Goal: Task Accomplishment & Management: Manage account settings

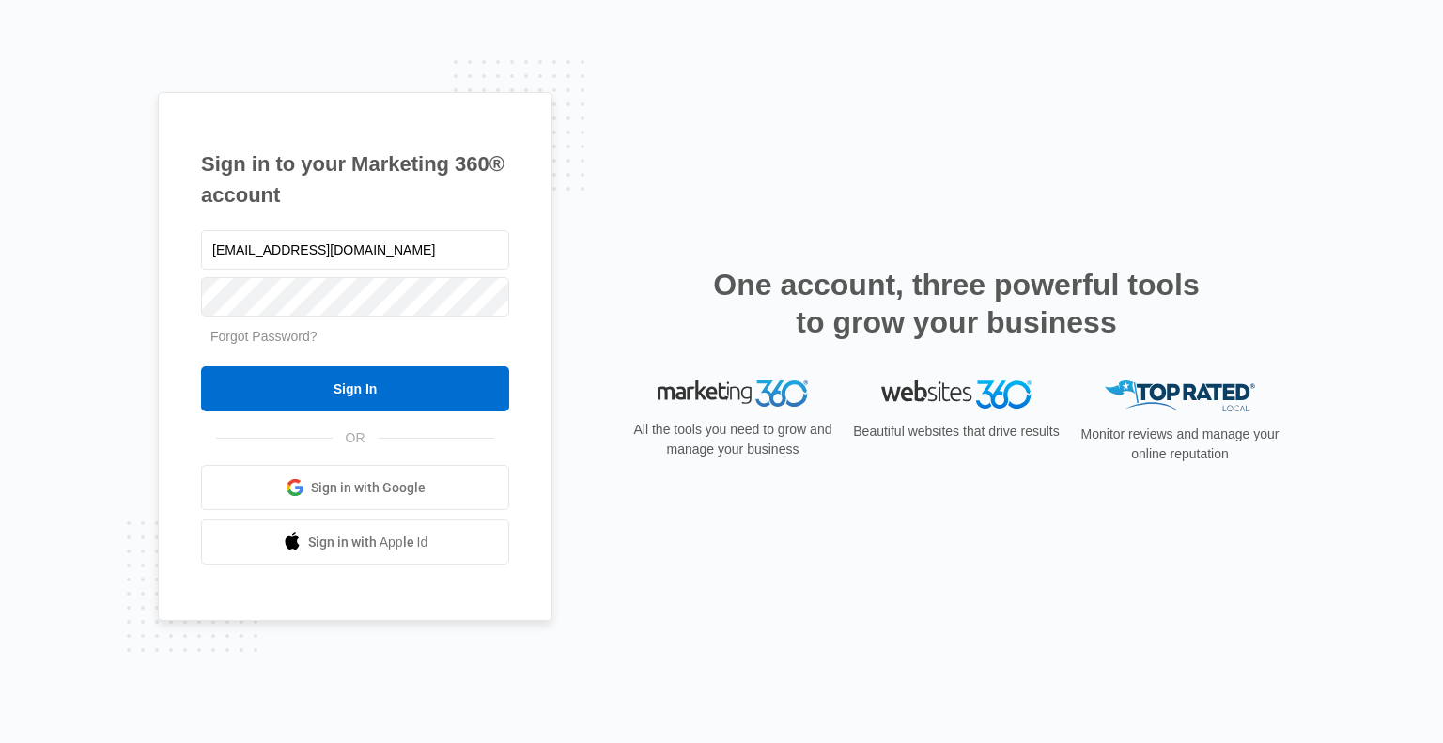
type input "[EMAIL_ADDRESS][DOMAIN_NAME]"
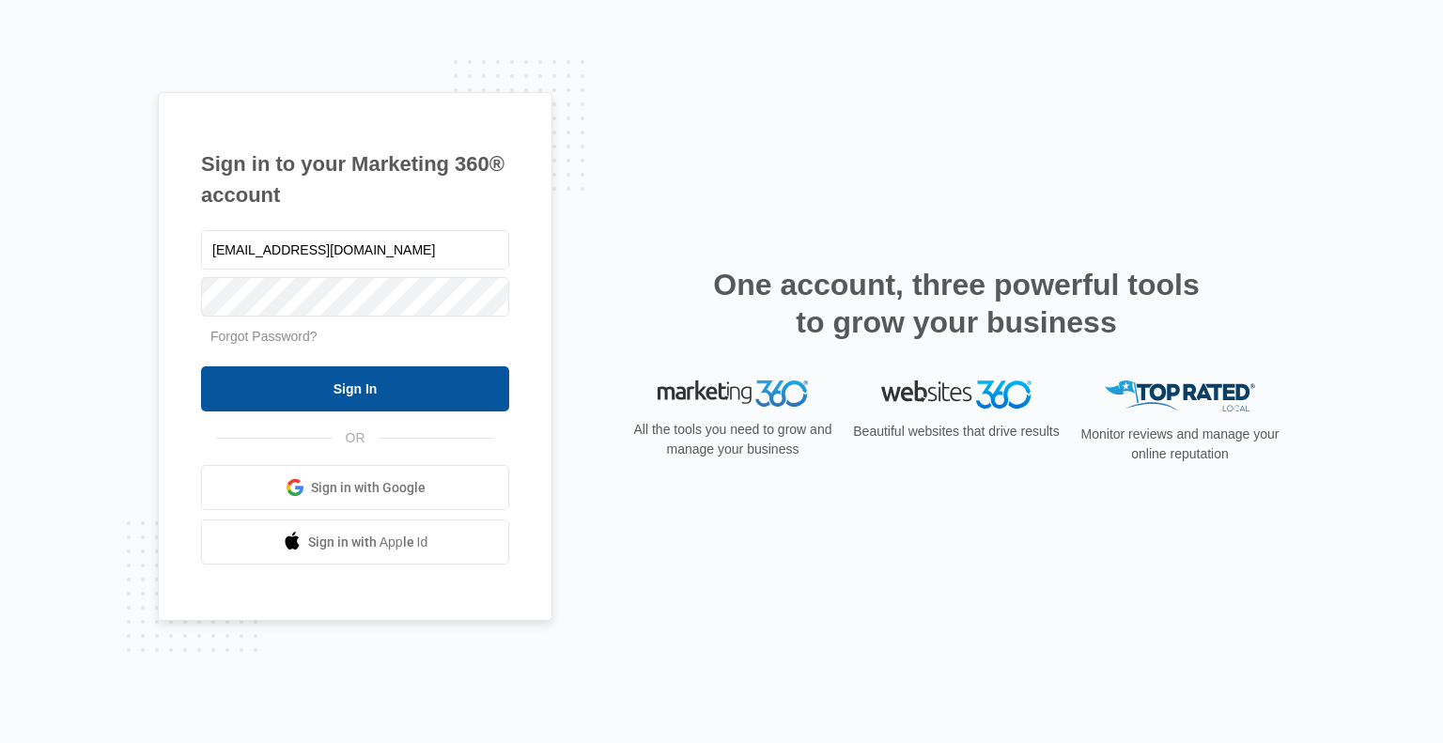
click at [424, 386] on input "Sign In" at bounding box center [355, 388] width 308 height 45
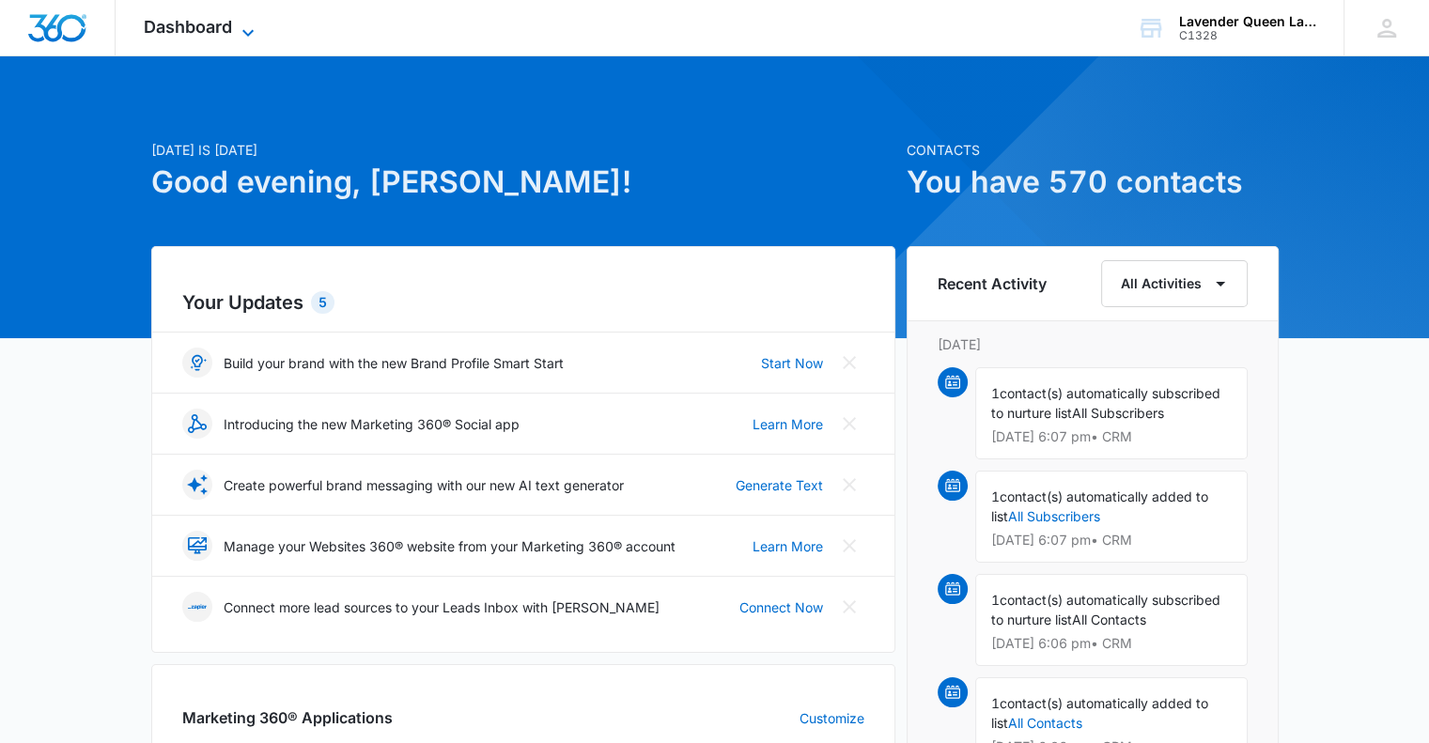
click at [247, 22] on icon at bounding box center [248, 33] width 23 height 23
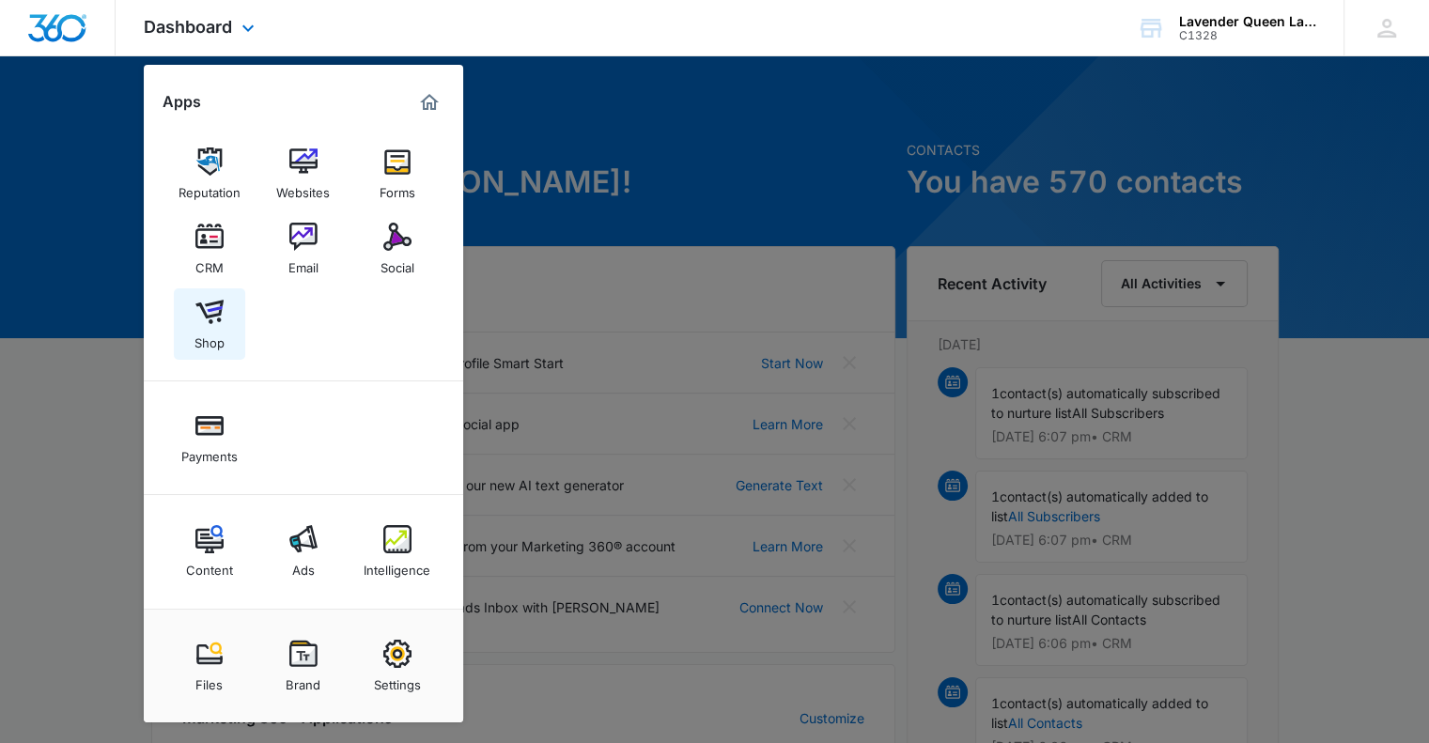
click at [214, 324] on img at bounding box center [209, 312] width 28 height 28
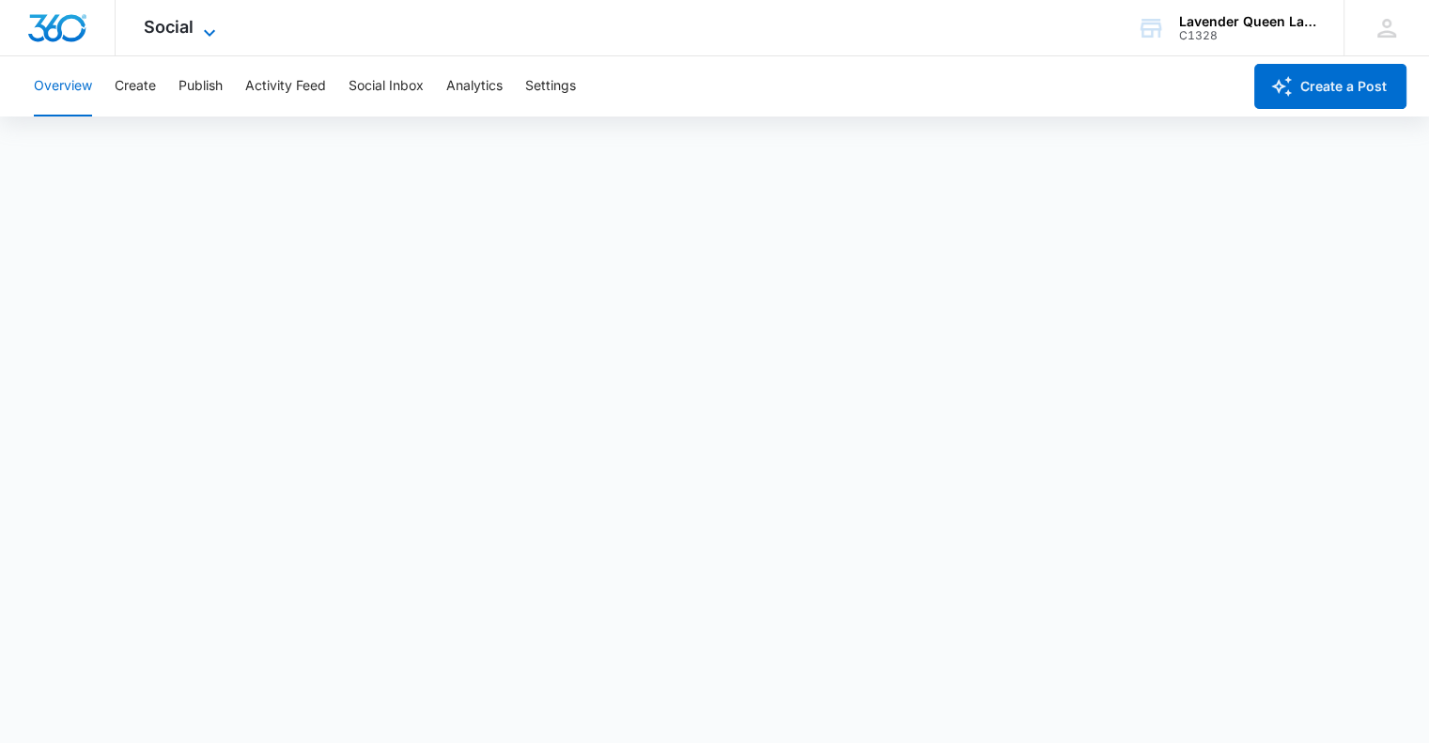
click at [207, 31] on icon at bounding box center [209, 33] width 23 height 23
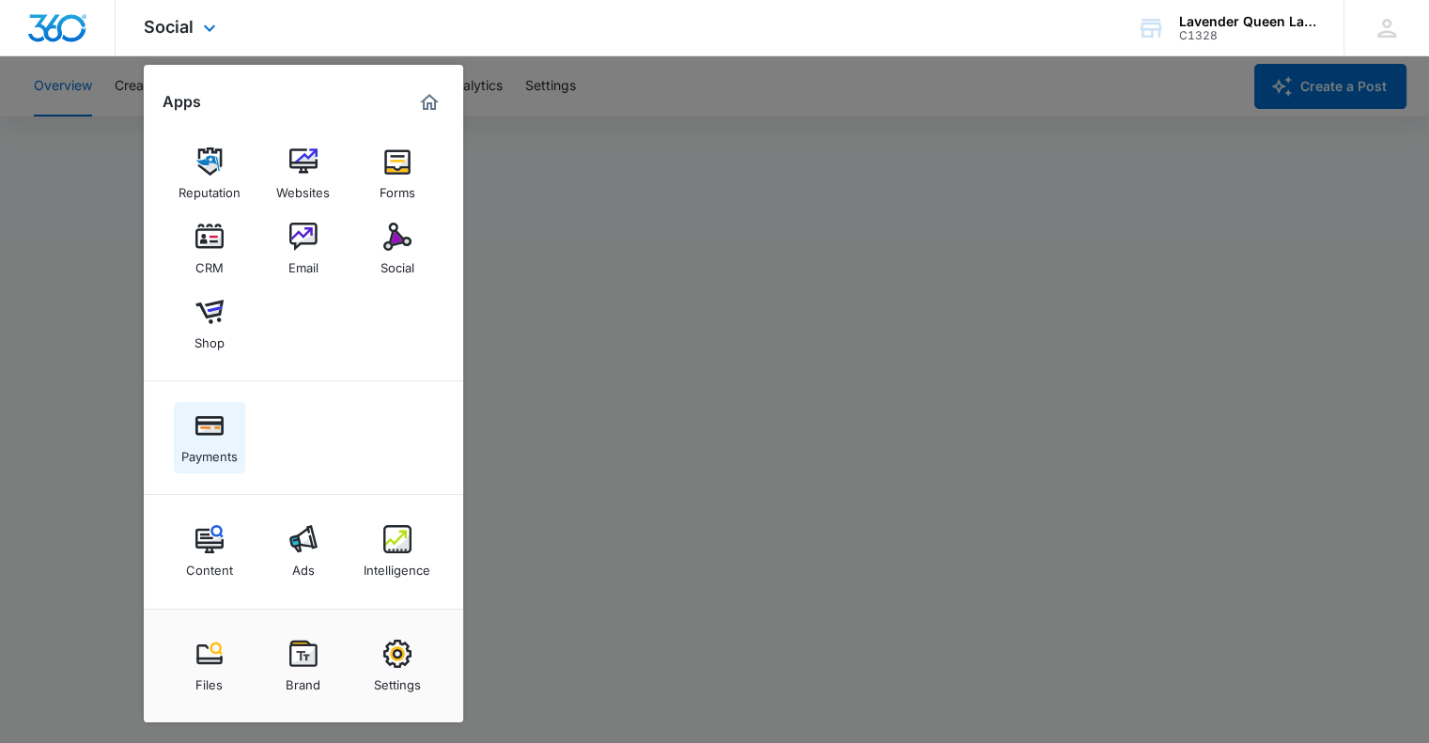
click at [220, 434] on img at bounding box center [209, 426] width 28 height 28
